Goal: Transaction & Acquisition: Purchase product/service

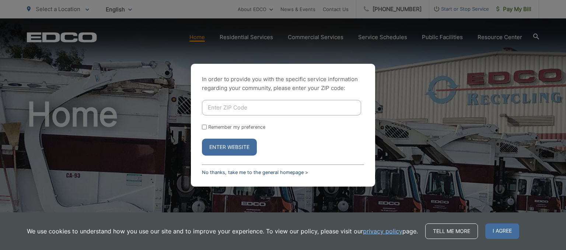
click at [218, 171] on link "No thanks, take me to the general homepage >" at bounding box center [255, 173] width 106 height 6
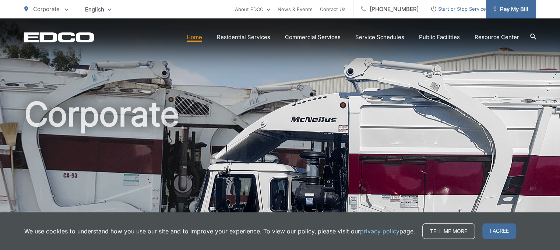
click at [516, 6] on span "Pay My Bill" at bounding box center [511, 9] width 35 height 9
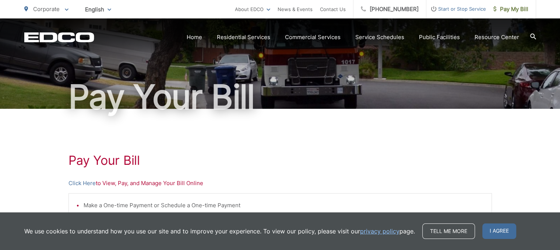
scroll to position [111, 0]
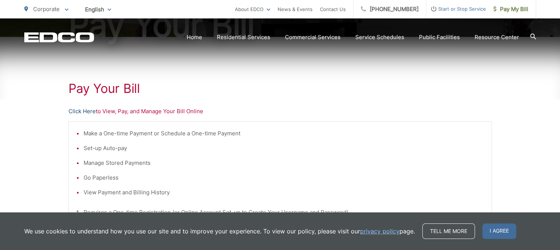
click at [80, 108] on link "Click Here" at bounding box center [82, 111] width 27 height 9
